Goal: Feedback & Contribution: Contribute content

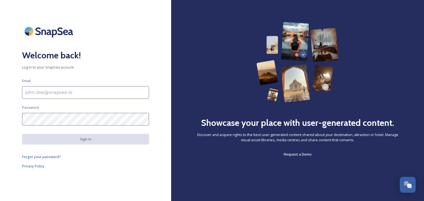
click at [32, 92] on input at bounding box center [85, 92] width 127 height 13
type input "[PERSON_NAME][EMAIL_ADDRESS][PERSON_NAME][DOMAIN_NAME]"
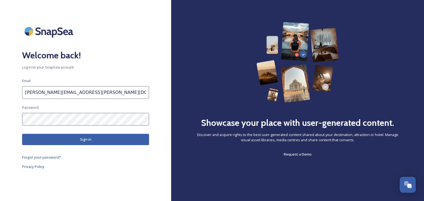
click at [82, 137] on button "Sign in" at bounding box center [85, 139] width 127 height 11
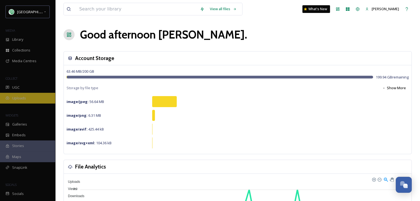
click at [24, 97] on span "Uploads" at bounding box center [19, 98] width 14 height 5
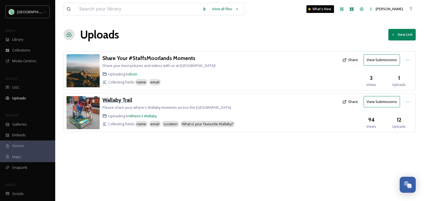
click at [123, 100] on h3 "Wallaby Trail" at bounding box center [117, 100] width 30 height 7
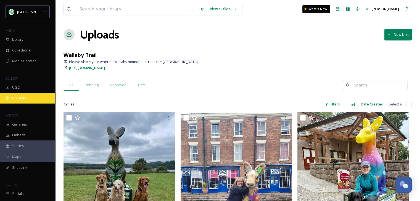
click at [22, 99] on span "Uploads" at bounding box center [19, 98] width 14 height 5
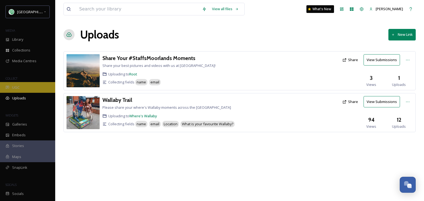
click at [17, 86] on span "UGC" at bounding box center [15, 87] width 7 height 5
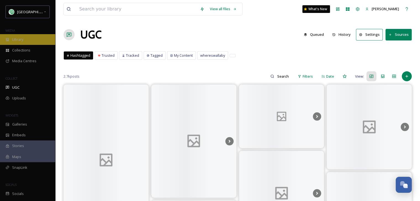
click at [28, 36] on div "Library" at bounding box center [27, 39] width 55 height 11
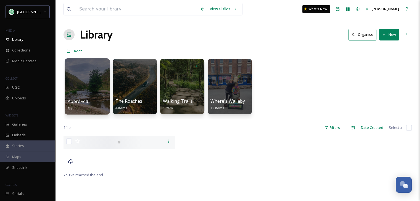
click at [87, 89] on div at bounding box center [87, 86] width 45 height 56
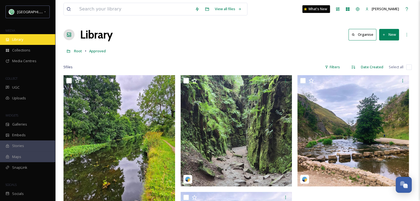
click at [25, 39] on div "Library" at bounding box center [27, 39] width 55 height 11
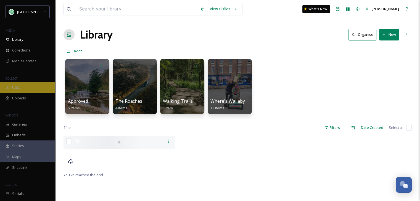
click at [16, 87] on span "UGC" at bounding box center [15, 87] width 7 height 5
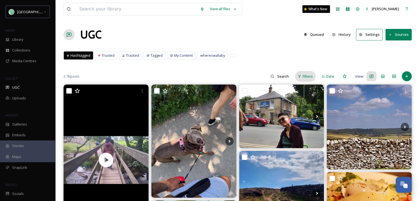
click at [305, 77] on span "Filters" at bounding box center [307, 76] width 10 height 5
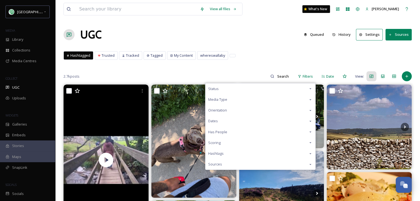
click at [309, 143] on icon at bounding box center [310, 143] width 4 height 4
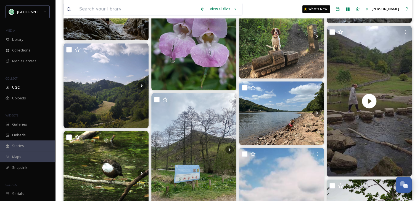
scroll to position [756, 0]
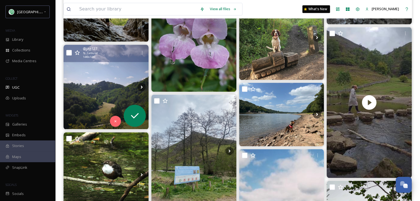
click at [105, 95] on img at bounding box center [105, 87] width 85 height 85
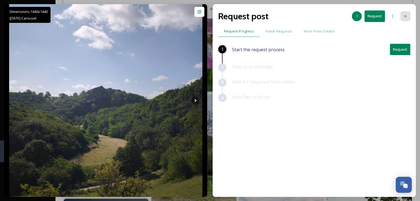
click at [403, 15] on icon at bounding box center [405, 16] width 4 height 4
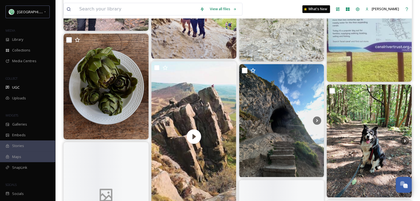
scroll to position [2825, 0]
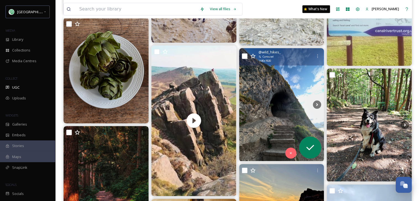
click at [269, 103] on img at bounding box center [281, 104] width 85 height 113
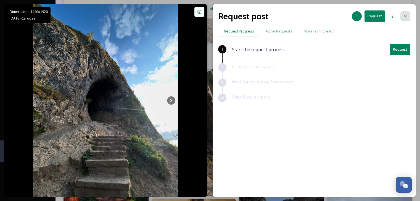
click at [406, 16] on icon at bounding box center [405, 16] width 4 height 4
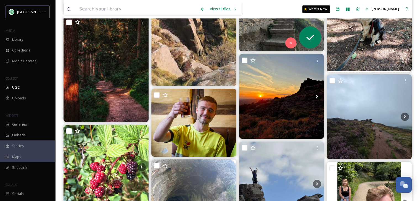
scroll to position [2797, 0]
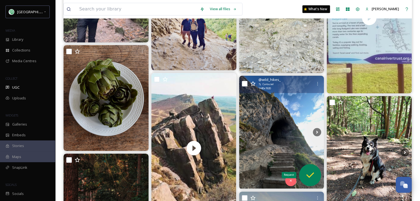
click at [308, 175] on icon at bounding box center [309, 175] width 11 height 11
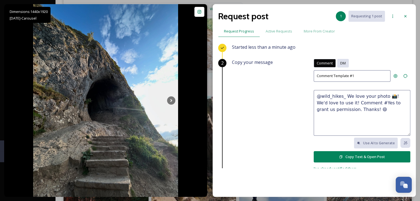
click at [337, 66] on div "DM" at bounding box center [343, 63] width 12 height 9
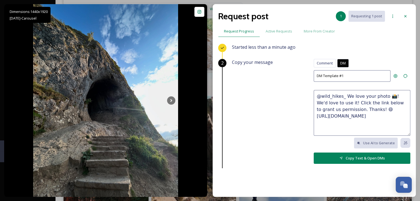
click at [384, 96] on textarea "@wild_hikes_ We love your photo 📸! We'd love to use it! Click the link below to…" at bounding box center [361, 113] width 97 height 46
click at [339, 96] on textarea "@wild_hikes_ We love your photo ! We'd love to use it! Click the link below to …" at bounding box center [361, 113] width 97 height 46
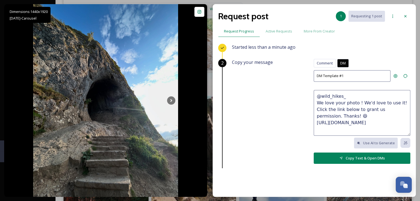
click at [355, 103] on textarea "@wild_hikes_ We love your photo ! We'd love to use it! Click the link below to …" at bounding box center [361, 113] width 97 height 46
click at [351, 110] on textarea "@wild_hikes_ We love your photo ! We'd love to use it! Click the link below to …" at bounding box center [361, 113] width 97 height 46
click at [334, 122] on textarea "@wild_hikes_ We love your photo ! We'd love to use it! Click the link below to …" at bounding box center [361, 113] width 97 height 46
drag, startPoint x: 331, startPoint y: 122, endPoint x: 313, endPoint y: 105, distance: 24.8
click at [313, 105] on textarea "@wild_hikes_ We love your photo ! We'd love to use it! Click the link below to …" at bounding box center [361, 113] width 97 height 46
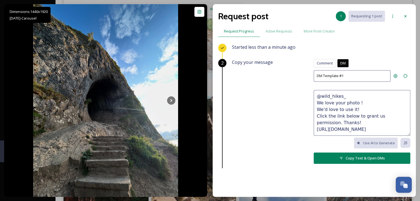
type textarea "@wild_hikes_ We love your photo ! We'd love to use it! Click the link below to …"
click at [289, 111] on div "Copy your message Comment DM Comment DM DM Template #1 @wild_hikes_ We love you…" at bounding box center [321, 116] width 178 height 115
click at [404, 15] on icon at bounding box center [405, 16] width 4 height 4
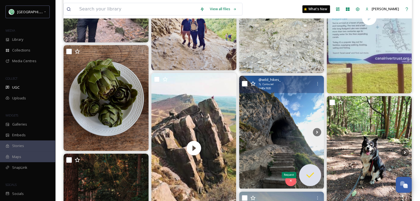
click at [309, 172] on icon at bounding box center [309, 175] width 11 height 11
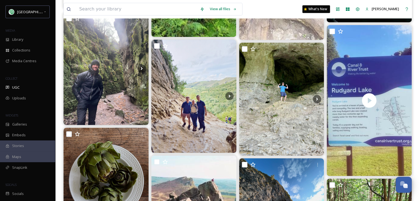
scroll to position [2797, 0]
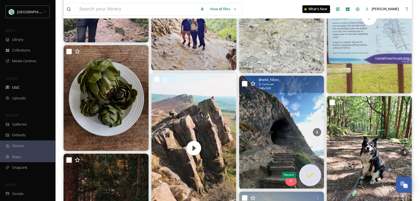
click at [307, 177] on icon at bounding box center [309, 175] width 11 height 11
click at [316, 132] on icon at bounding box center [317, 132] width 8 height 8
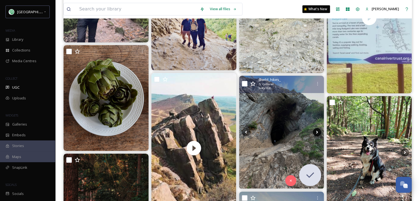
click at [316, 132] on icon at bounding box center [317, 132] width 8 height 8
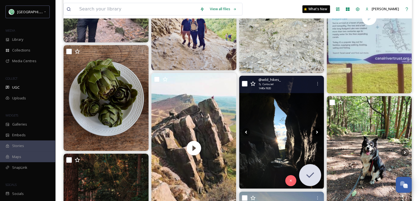
click at [316, 132] on icon at bounding box center [317, 132] width 8 height 8
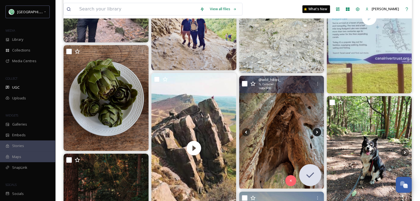
click at [316, 132] on icon at bounding box center [317, 132] width 8 height 8
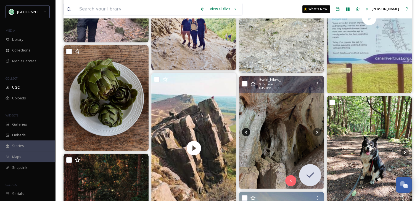
click at [243, 131] on icon at bounding box center [246, 132] width 8 height 8
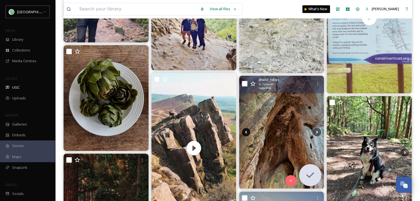
click at [243, 131] on icon at bounding box center [246, 132] width 8 height 8
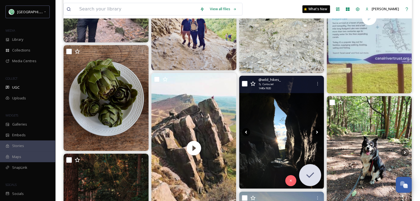
click at [243, 131] on icon at bounding box center [246, 132] width 8 height 8
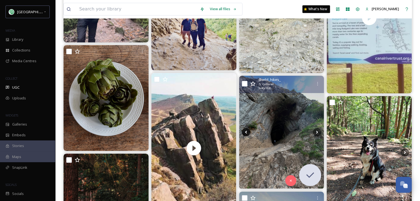
click at [243, 131] on icon at bounding box center [246, 132] width 8 height 8
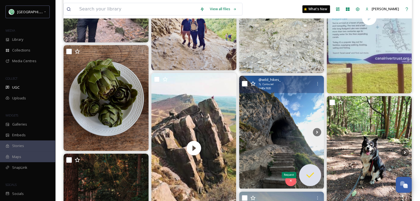
click at [311, 172] on icon at bounding box center [309, 175] width 11 height 11
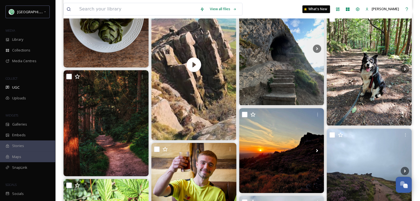
scroll to position [2963, 0]
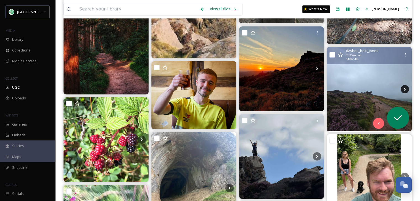
click at [404, 86] on icon at bounding box center [404, 89] width 8 height 8
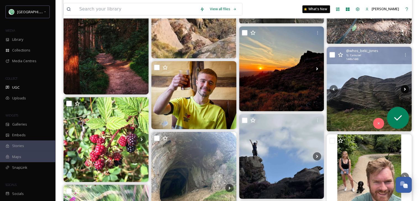
click at [403, 88] on icon at bounding box center [404, 89] width 8 height 8
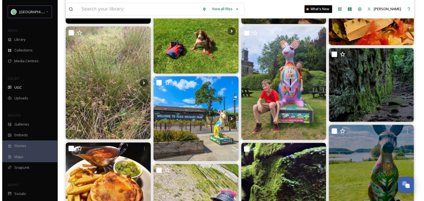
scroll to position [0, 0]
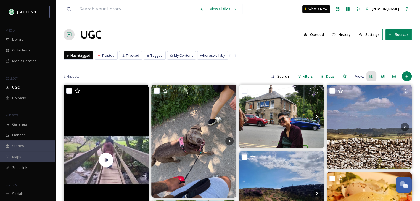
click at [348, 33] on button "History" at bounding box center [341, 34] width 24 height 11
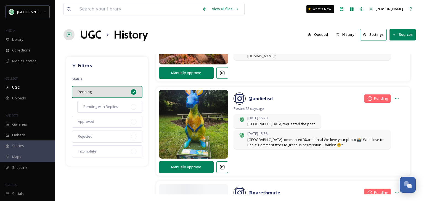
scroll to position [358, 0]
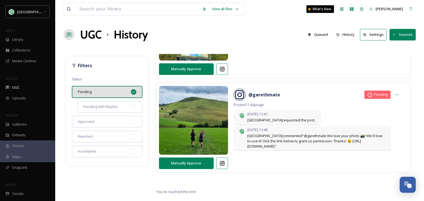
click at [352, 34] on button "History" at bounding box center [345, 34] width 24 height 11
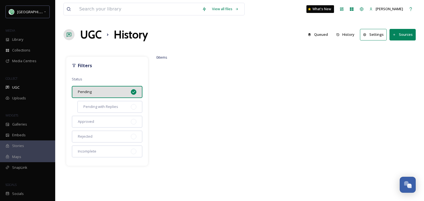
click at [402, 32] on button "Sources" at bounding box center [402, 34] width 26 height 11
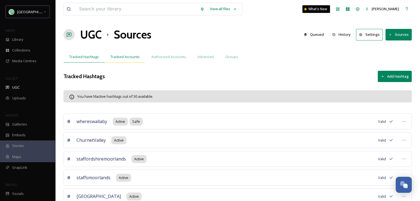
click at [127, 57] on span "Tracked Accounts" at bounding box center [124, 56] width 29 height 5
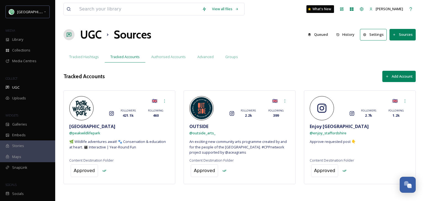
click at [395, 31] on button "Sources" at bounding box center [402, 34] width 26 height 11
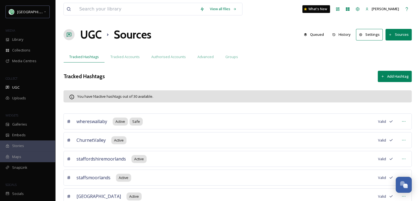
click at [369, 33] on button "Settings" at bounding box center [369, 34] width 27 height 11
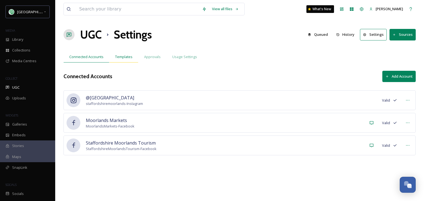
click at [126, 57] on span "Templates" at bounding box center [123, 56] width 17 height 5
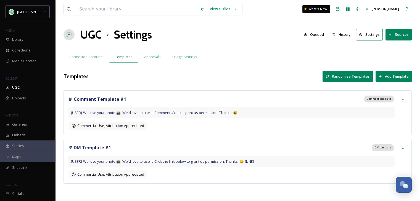
click at [97, 158] on div "{USER} We love your photo 📸! We'd love to use it! Click the link below to grant…" at bounding box center [231, 161] width 326 height 11
click at [401, 147] on icon at bounding box center [402, 149] width 4 height 4
click at [385, 171] on span "Edit" at bounding box center [384, 171] width 6 height 5
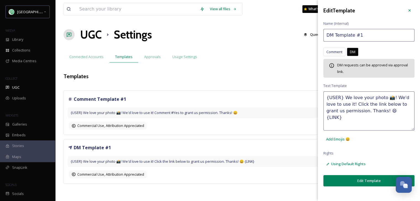
drag, startPoint x: 373, startPoint y: 110, endPoint x: 342, endPoint y: 98, distance: 34.1
click at [342, 98] on textarea "{USER} We love your photo 📸! We'd love to use it! Click the link below to grant…" at bounding box center [368, 111] width 91 height 39
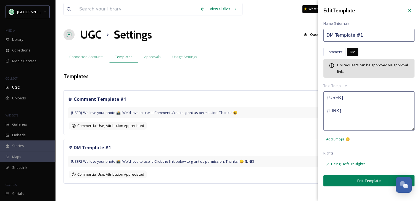
paste textarea "We love your photo ! We'd love to use it! Click the link below to grant us perm…"
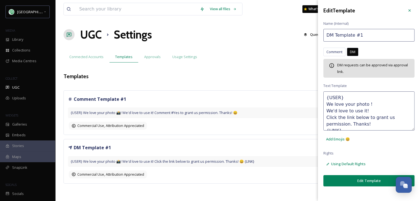
scroll to position [7, 0]
click at [350, 117] on textarea "{USER} We love your photo ! We'd love to use it! Click the link below to grant …" at bounding box center [368, 111] width 91 height 39
click at [342, 125] on textarea "{USER} We love your photo ! We'd love to use it! Click the link below to grant …" at bounding box center [368, 111] width 91 height 39
click at [364, 104] on textarea "{USER} We love your photo ! We'd love to use it! Click the link below to grant …" at bounding box center [368, 111] width 91 height 39
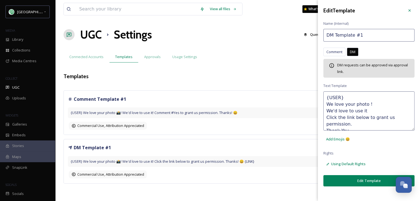
click at [326, 110] on textarea "{USER} We love your photo ! We'd love to use it Click the link below to grant u…" at bounding box center [368, 111] width 91 height 39
type textarea "{USER} We love your photo ! We'd love to use it Click the link below to grant u…"
click at [347, 138] on span "Add Emojis 😄" at bounding box center [338, 139] width 24 height 5
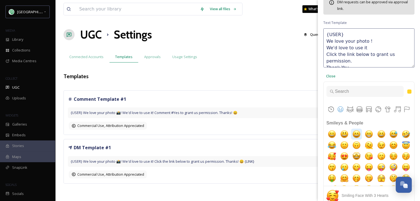
scroll to position [55, 0]
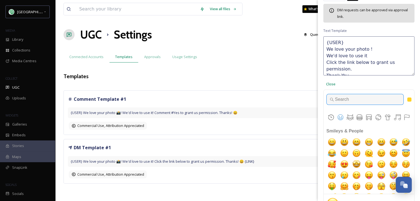
click at [339, 100] on input "Type to search for an emoji" at bounding box center [364, 99] width 77 height 11
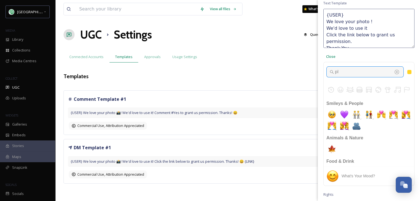
scroll to position [0, 0]
type input "p"
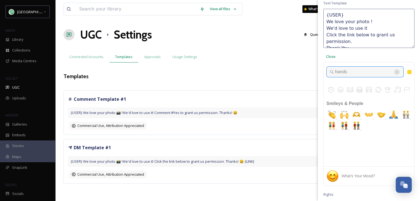
type input "hands"
type textarea "{USER} We love your photo ! 👏We'd love to use it Click the link below to grant …"
click at [342, 72] on input "hands" at bounding box center [364, 72] width 77 height 11
drag, startPoint x: 349, startPoint y: 72, endPoint x: 324, endPoint y: 76, distance: 24.8
click at [324, 76] on div "hands" at bounding box center [368, 71] width 91 height 19
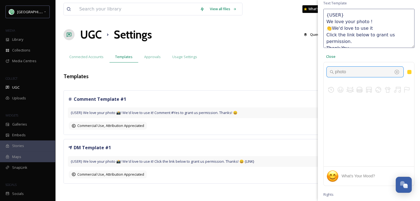
click at [349, 70] on input "photo" at bounding box center [364, 72] width 77 height 11
type input "p"
type input "camera"
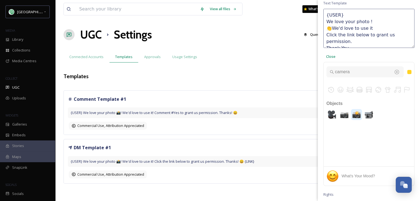
click at [357, 115] on img "camera with flash" at bounding box center [356, 114] width 11 height 11
click at [340, 28] on textarea "{USER} We love your photo ! 📸👏We'd love to use it Click the link below to grant…" at bounding box center [368, 28] width 91 height 39
click at [327, 20] on textarea "{USER} We love your photo ! 📸We'd love to use it Click the link below to grant …" at bounding box center [368, 28] width 91 height 39
type textarea "{USER} We love your photo ! 📸We'd love to use it Click the link below to grant …"
click at [341, 71] on input "camera" at bounding box center [364, 72] width 77 height 11
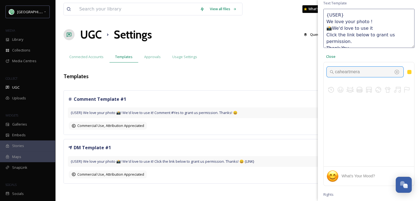
click at [366, 71] on input "caheartmera" at bounding box center [364, 72] width 77 height 11
type input "c"
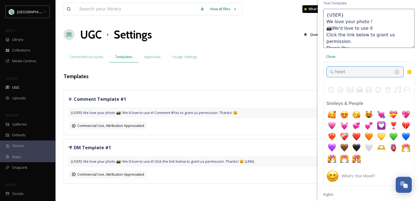
type input "heart"
type textarea "{USER} 🥰We love your photo ! 📸We'd love to use it Click the link below to grant…"
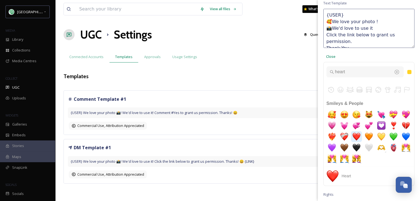
click at [362, 135] on img "heart" at bounding box center [356, 136] width 11 height 11
click at [338, 20] on textarea "{USER} ❤️🥰We love your photo ! 📸We'd love to use it Click the link below to gra…" at bounding box center [368, 28] width 91 height 39
click at [326, 34] on textarea "{USER} ❤️We love your photo ! 📸We'd love to use it Click the link below to gran…" at bounding box center [368, 28] width 91 height 39
type textarea "{USER} ❤️We love your photo ! 📸We'd love to use it Click the link below to gran…"
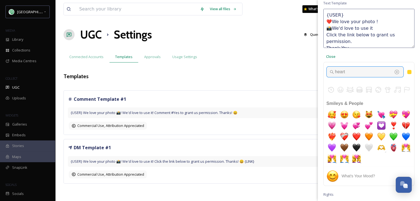
click at [345, 69] on input "heart" at bounding box center [364, 72] width 77 height 11
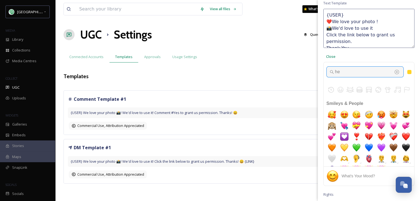
type input "h"
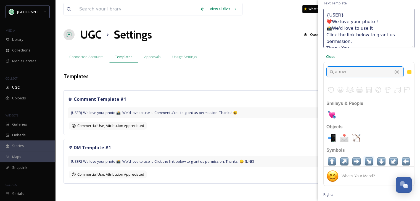
type input "arrow"
click at [384, 161] on img "arrow down" at bounding box center [381, 161] width 11 height 11
type textarea "{USER} ❤️We love your photo ! 📸We'd love to use it ⬇️Click the link below to gr…"
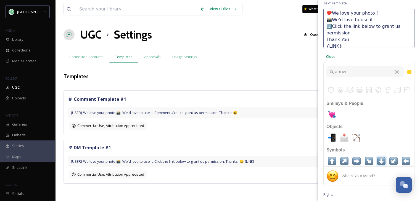
scroll to position [13, 0]
click at [328, 34] on textarea "{USER} ❤️We love your photo ! 📸We'd love to use it ⬇️Click the link below to gr…" at bounding box center [368, 28] width 91 height 39
click at [326, 34] on textarea "{USER} ❤️We love your photo ! 📸We'd love to use it ⬇️Click the link below to gr…" at bounding box center [368, 28] width 91 height 39
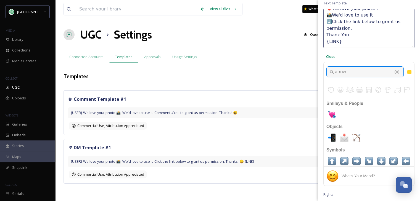
click at [349, 71] on input "arrow" at bounding box center [364, 72] width 77 height 11
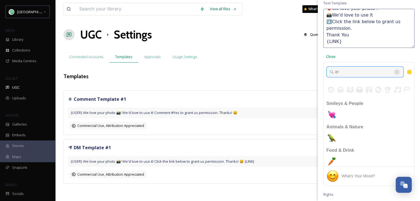
type input "a"
type input "t"
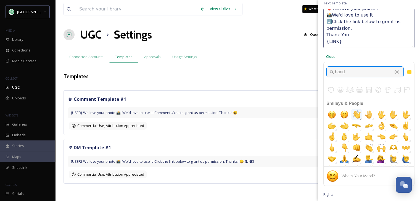
type input "hand"
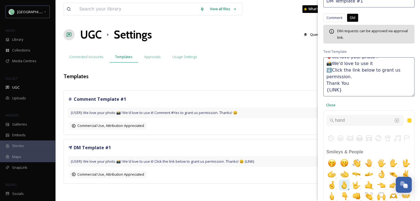
scroll to position [28, 0]
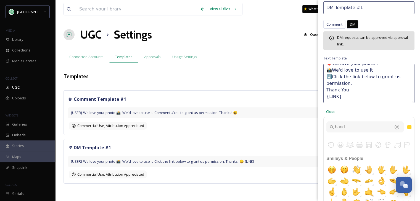
click at [369, 89] on textarea "{USER} ❤️We love your photo ! 📸We'd love to use it ⬇️Click the link below to gr…" at bounding box center [368, 83] width 91 height 39
click at [394, 127] on div "button" at bounding box center [397, 127] width 6 height 6
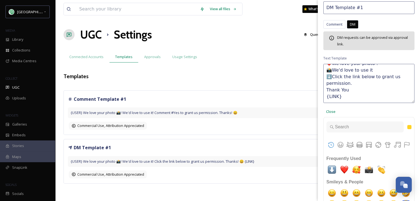
click at [411, 110] on div "Edit Template Name (Internal) DM Template #1 Comment DM Comment DM DM requests …" at bounding box center [369, 130] width 102 height 316
click at [332, 112] on span "Close" at bounding box center [330, 111] width 9 height 5
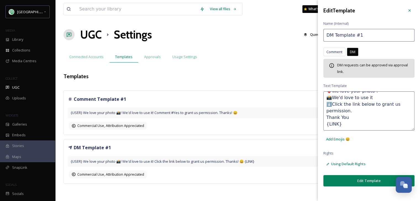
click at [355, 180] on button "Edit Template" at bounding box center [368, 180] width 91 height 11
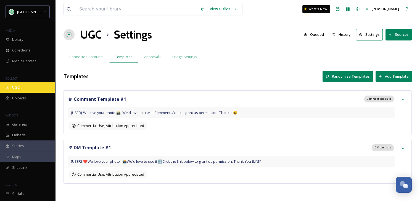
click at [24, 85] on div "UGC" at bounding box center [27, 87] width 55 height 11
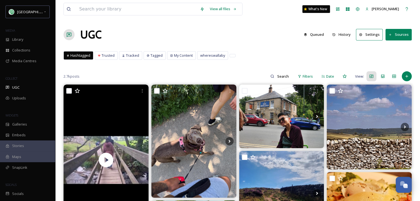
click at [342, 34] on button "History" at bounding box center [341, 34] width 24 height 11
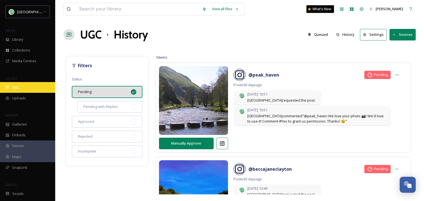
click at [24, 86] on div "UGC" at bounding box center [27, 87] width 55 height 11
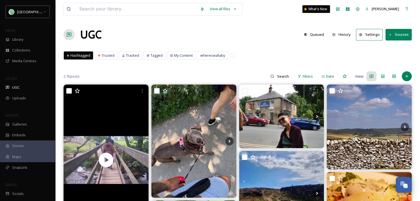
click at [318, 35] on button "Queued" at bounding box center [314, 34] width 26 height 11
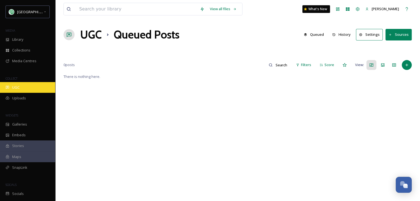
click at [20, 84] on div "UGC" at bounding box center [27, 87] width 55 height 11
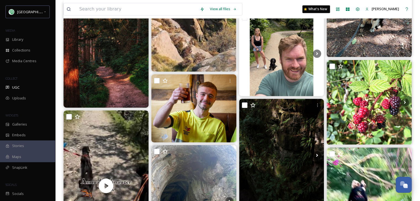
scroll to position [3035, 0]
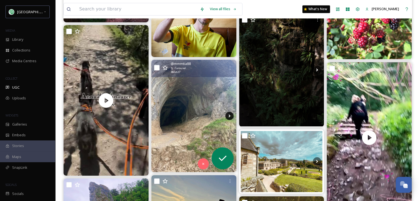
click at [227, 116] on icon at bounding box center [229, 116] width 8 height 8
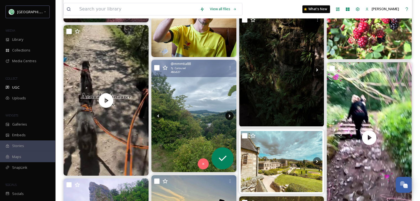
click at [227, 116] on icon at bounding box center [229, 116] width 8 height 8
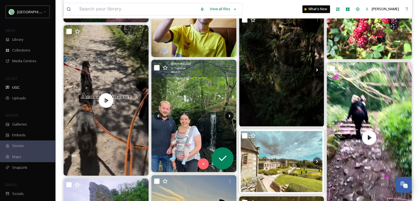
click at [227, 116] on icon at bounding box center [229, 116] width 8 height 8
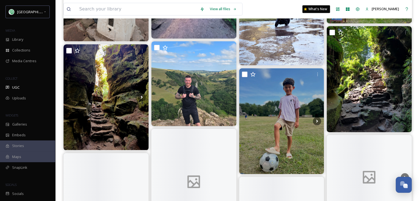
scroll to position [4553, 0]
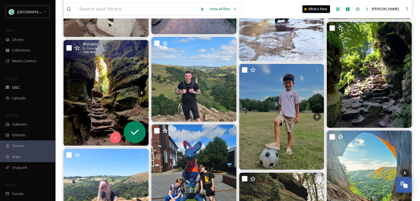
click at [141, 92] on icon at bounding box center [141, 93] width 2 height 3
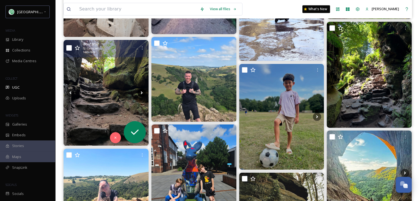
click at [141, 92] on icon at bounding box center [141, 93] width 2 height 3
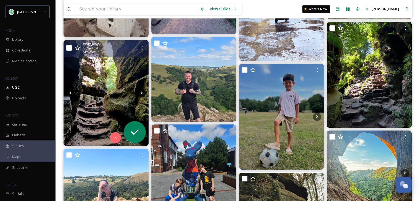
click at [141, 92] on icon at bounding box center [141, 93] width 2 height 3
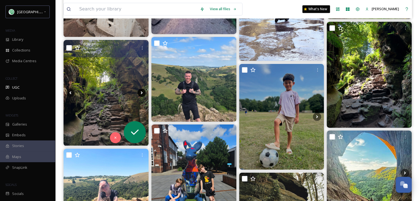
click at [141, 92] on icon at bounding box center [141, 93] width 2 height 3
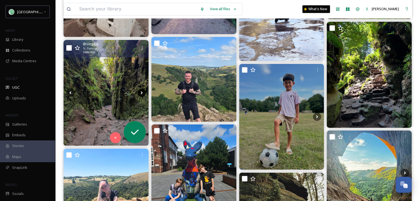
click at [141, 92] on icon at bounding box center [141, 93] width 2 height 3
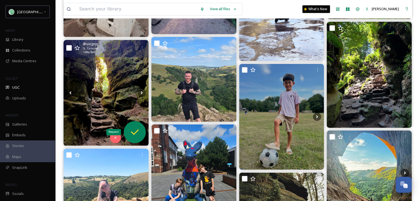
click at [134, 130] on icon at bounding box center [134, 132] width 11 height 11
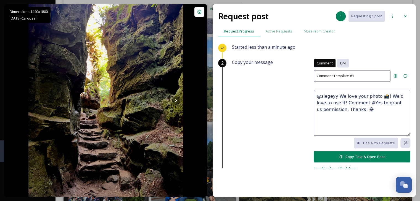
click at [342, 62] on div "DM" at bounding box center [343, 63] width 12 height 9
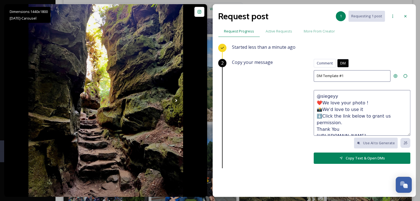
click at [360, 157] on button "Copy Text & Open DMs" at bounding box center [361, 158] width 97 height 11
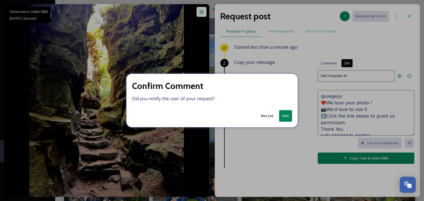
click at [288, 113] on button "Yes!" at bounding box center [285, 115] width 13 height 11
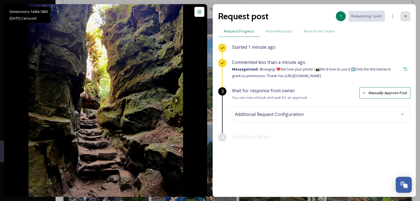
click at [404, 15] on icon at bounding box center [405, 16] width 4 height 4
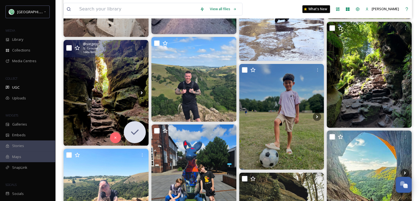
click at [141, 92] on icon at bounding box center [141, 93] width 2 height 3
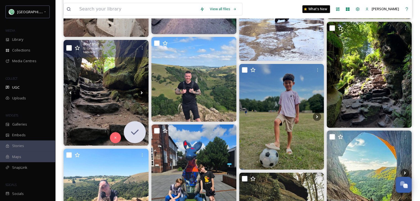
click at [141, 92] on icon at bounding box center [141, 93] width 2 height 3
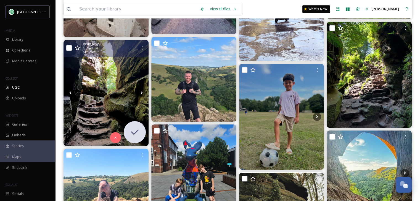
click at [70, 90] on icon at bounding box center [70, 93] width 8 height 8
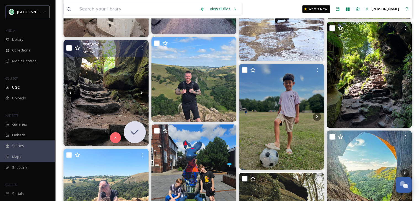
click at [70, 90] on icon at bounding box center [70, 93] width 8 height 8
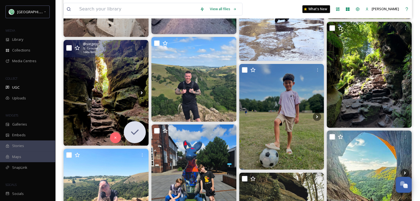
click at [141, 91] on icon at bounding box center [141, 93] width 8 height 8
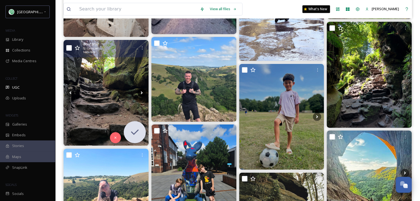
click at [141, 91] on icon at bounding box center [141, 93] width 8 height 8
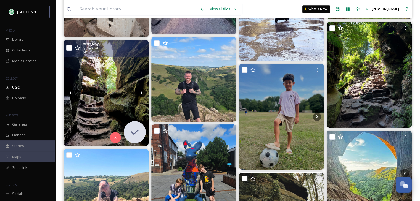
click at [141, 91] on icon at bounding box center [141, 93] width 8 height 8
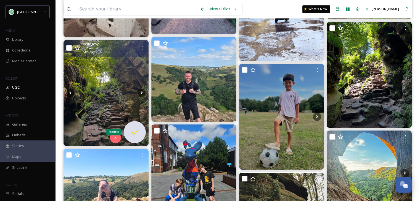
click at [134, 132] on icon at bounding box center [134, 132] width 11 height 11
click at [135, 130] on icon at bounding box center [134, 132] width 11 height 11
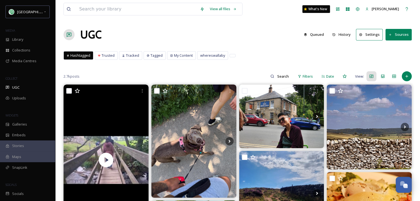
click at [342, 35] on button "History" at bounding box center [341, 34] width 24 height 11
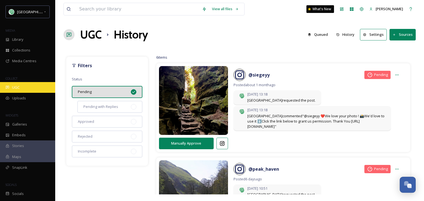
click at [15, 86] on span "UGC" at bounding box center [15, 87] width 7 height 5
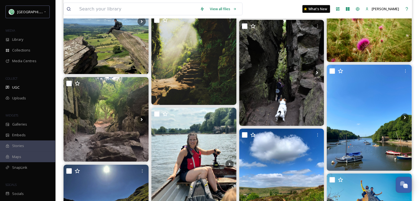
scroll to position [5387, 0]
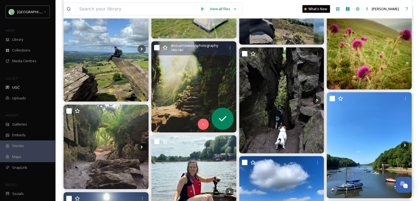
click at [193, 100] on img at bounding box center [193, 86] width 85 height 91
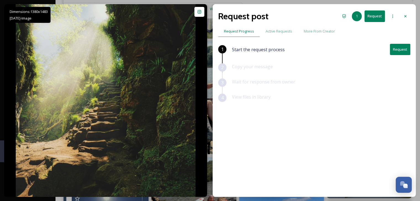
click at [402, 48] on button "Request" at bounding box center [400, 49] width 20 height 11
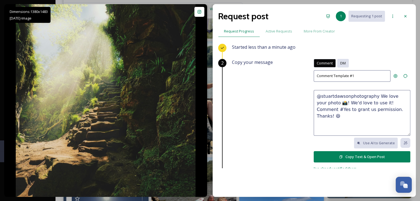
click at [340, 63] on span "DM" at bounding box center [343, 63] width 6 height 5
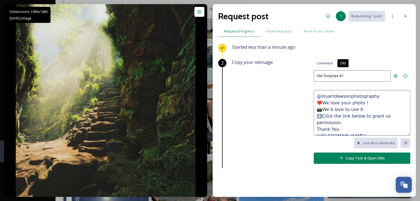
click at [365, 157] on button "Copy Text & Open DMs" at bounding box center [361, 158] width 97 height 11
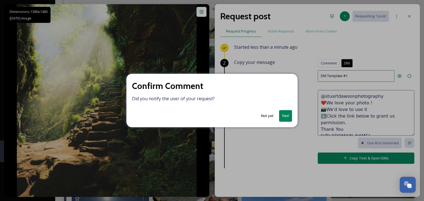
click at [284, 116] on button "Yes!" at bounding box center [285, 115] width 13 height 11
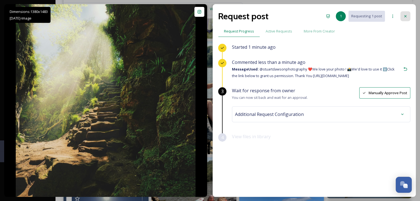
click at [405, 17] on icon at bounding box center [405, 16] width 4 height 4
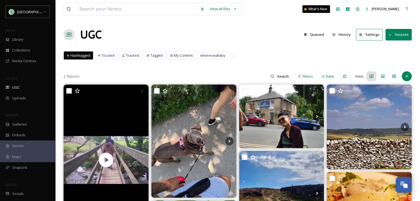
click at [372, 36] on button "Settings" at bounding box center [369, 34] width 27 height 11
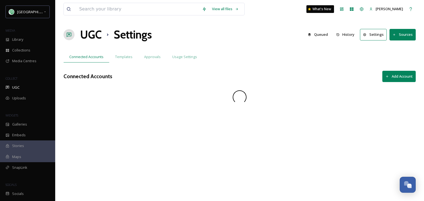
click at [395, 31] on button "Sources" at bounding box center [402, 34] width 26 height 11
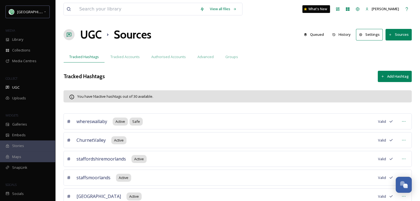
click at [394, 75] on button "Add Hashtag" at bounding box center [394, 76] width 34 height 11
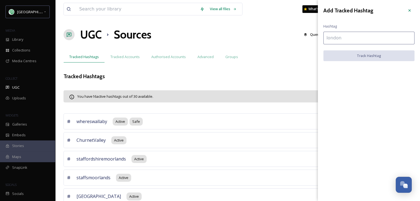
click at [329, 37] on input at bounding box center [368, 38] width 91 height 13
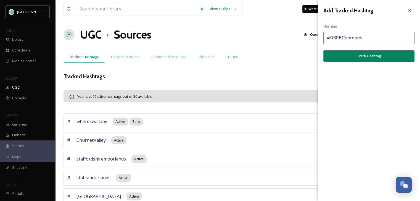
type input "#RSPBCoombes"
click at [366, 55] on button "Track Hashtag" at bounding box center [368, 55] width 91 height 11
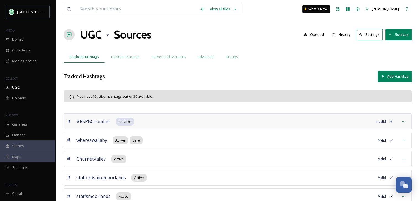
click at [389, 121] on icon at bounding box center [391, 121] width 4 height 4
click at [392, 121] on icon at bounding box center [391, 121] width 4 height 4
click at [403, 121] on icon at bounding box center [403, 121] width 4 height 4
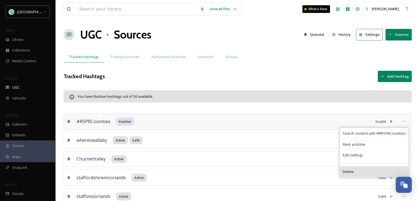
click at [349, 172] on span "Delete" at bounding box center [347, 171] width 11 height 5
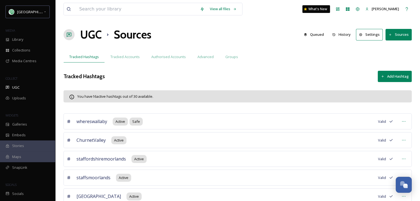
click at [397, 76] on button "Add Hashtag" at bounding box center [394, 76] width 34 height 11
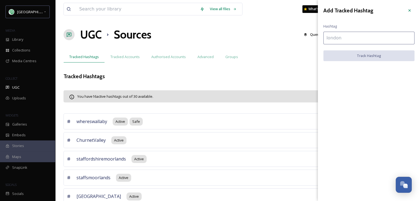
click at [337, 36] on input at bounding box center [368, 38] width 91 height 13
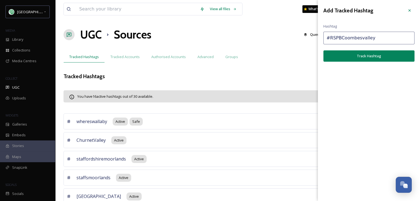
type input "#RSPBCoombesvalley"
click at [369, 58] on button "Track Hashtag" at bounding box center [368, 55] width 91 height 11
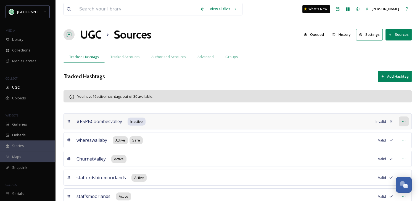
click at [401, 121] on icon at bounding box center [403, 121] width 4 height 4
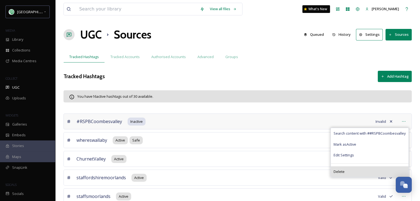
click at [344, 171] on div "Delete" at bounding box center [370, 172] width 78 height 11
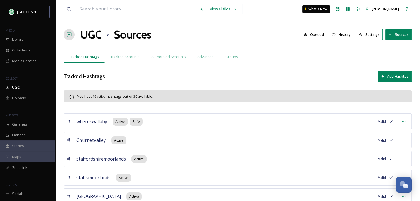
click at [388, 75] on button "Add Hashtag" at bounding box center [394, 76] width 34 height 11
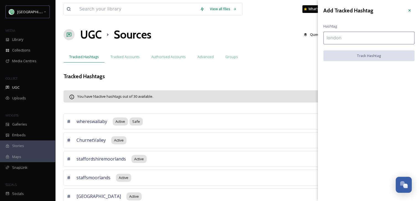
click at [345, 40] on input at bounding box center [368, 38] width 91 height 13
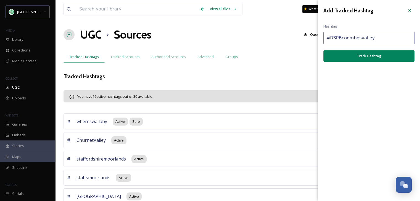
type input "#RSPBcoombesvalley"
click at [346, 55] on button "Track Hashtag" at bounding box center [368, 55] width 91 height 11
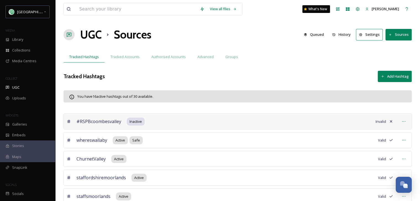
click at [381, 121] on span "Invalid" at bounding box center [380, 121] width 10 height 5
click at [402, 121] on icon at bounding box center [403, 121] width 4 height 4
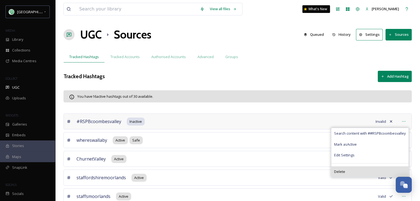
click at [360, 172] on div "Delete" at bounding box center [369, 172] width 77 height 11
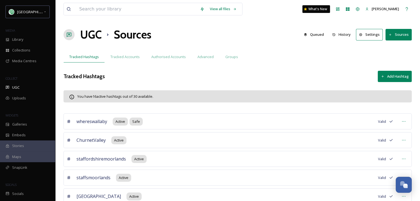
click at [397, 78] on button "Add Hashtag" at bounding box center [394, 76] width 34 height 11
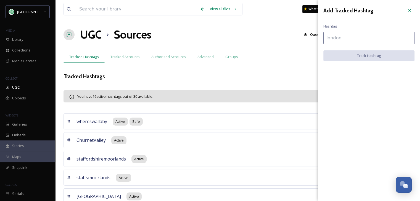
click at [335, 36] on input at bounding box center [368, 38] width 91 height 13
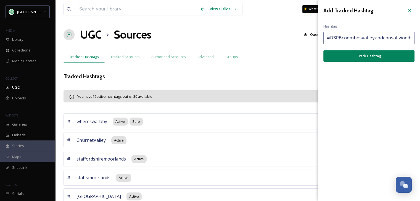
type input "#RSPBcoombesvalleyandconsallwoods"
click at [364, 57] on button "Track Hashtag" at bounding box center [368, 55] width 91 height 11
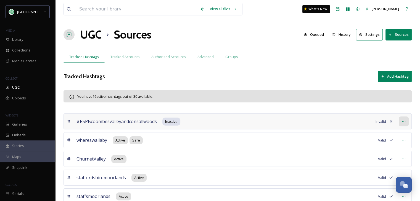
click at [405, 121] on icon at bounding box center [403, 121] width 4 height 4
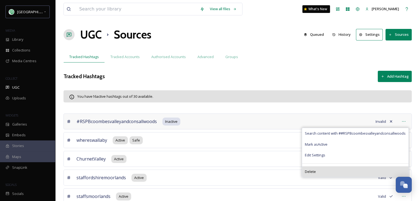
click at [322, 174] on div "Delete" at bounding box center [355, 172] width 106 height 11
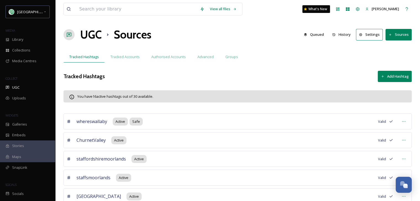
click at [397, 75] on button "Add Hashtag" at bounding box center [394, 76] width 34 height 11
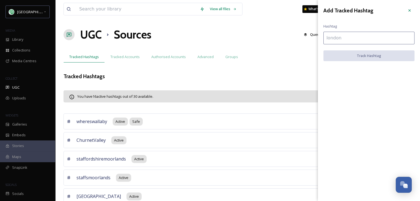
click at [342, 39] on input at bounding box center [368, 38] width 91 height 13
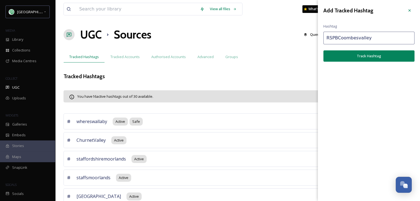
type input "RSPBCoombesvalley"
click at [365, 55] on button "Track Hashtag" at bounding box center [368, 55] width 91 height 11
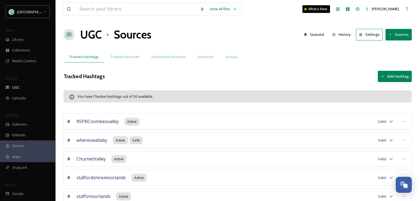
click at [397, 75] on button "Add Hashtag" at bounding box center [394, 76] width 34 height 11
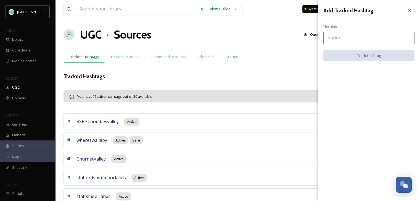
click at [335, 38] on input at bounding box center [368, 38] width 91 height 13
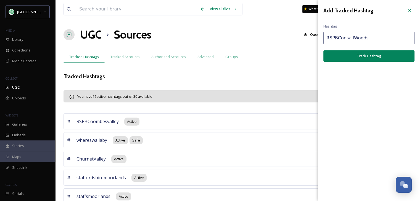
type input "RSPBConsallWoods"
click at [359, 55] on button "Track Hashtag" at bounding box center [368, 55] width 91 height 11
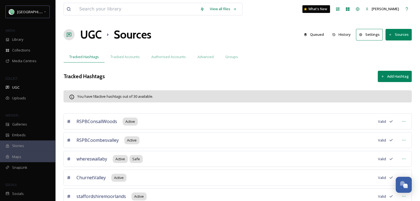
click at [393, 77] on button "Add Hashtag" at bounding box center [394, 76] width 34 height 11
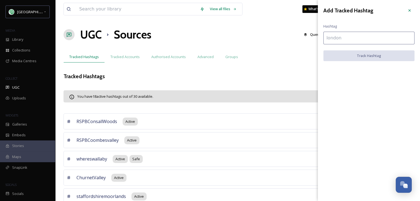
click at [332, 39] on input at bounding box center [368, 38] width 91 height 13
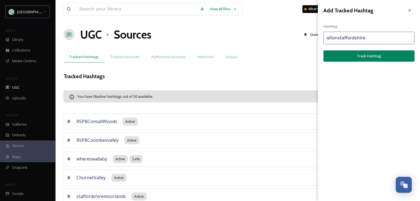
type input "altonstaffordshire"
click at [371, 55] on button "Track Hashtag" at bounding box center [368, 55] width 91 height 11
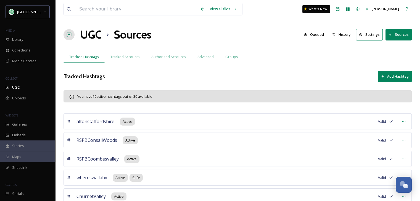
click at [398, 75] on button "Add Hashtag" at bounding box center [394, 76] width 34 height 11
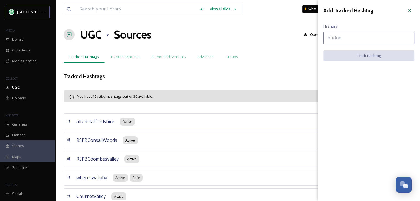
click at [337, 37] on input at bounding box center [368, 38] width 91 height 13
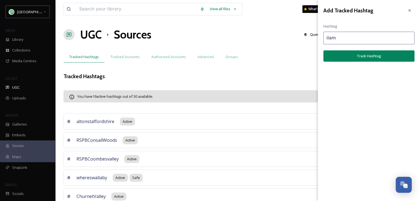
type input "ilam"
click at [362, 55] on button "Track Hashtag" at bounding box center [368, 55] width 91 height 11
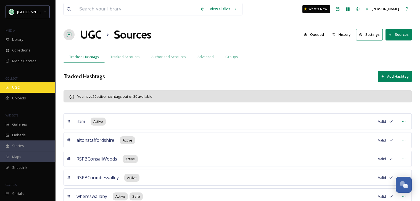
click at [20, 89] on div "UGC" at bounding box center [27, 87] width 55 height 11
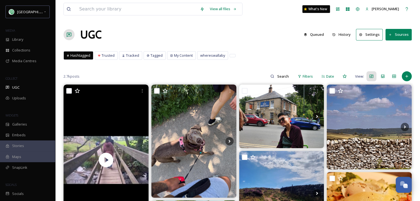
click at [345, 34] on button "History" at bounding box center [341, 34] width 24 height 11
